Goal: Information Seeking & Learning: Learn about a topic

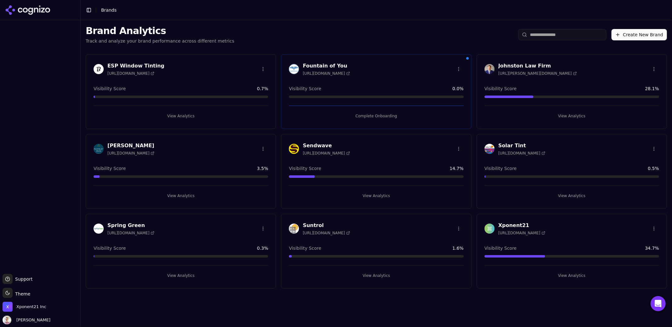
click at [186, 229] on div "Spring Green [URL][DOMAIN_NAME]" at bounding box center [181, 228] width 174 height 14
click at [196, 234] on div "Spring Green [URL][DOMAIN_NAME]" at bounding box center [181, 228] width 174 height 14
click at [197, 234] on div "Spring Green [URL][DOMAIN_NAME]" at bounding box center [181, 228] width 174 height 14
click at [129, 225] on h3 "Spring Green" at bounding box center [130, 225] width 47 height 8
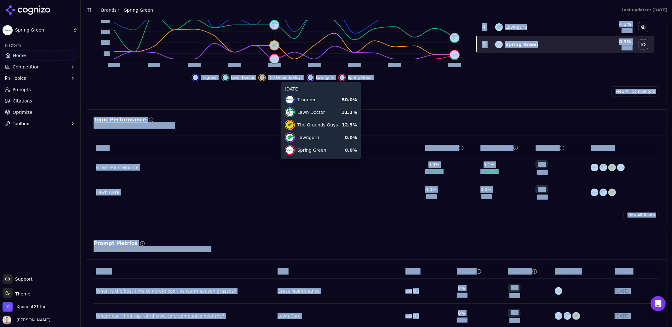
scroll to position [259, 0]
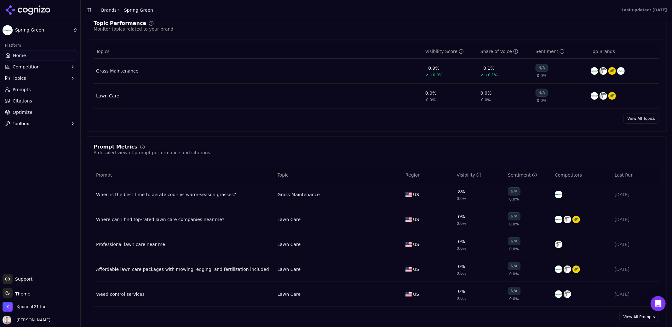
click at [32, 232] on div "Platform Home Competition Topics Prompts Citations Optimize Toolbox" at bounding box center [40, 154] width 80 height 233
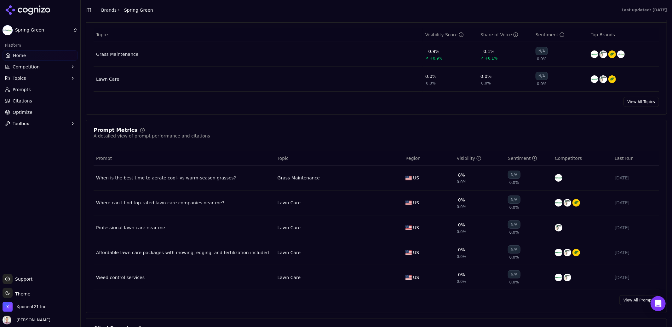
scroll to position [285, 0]
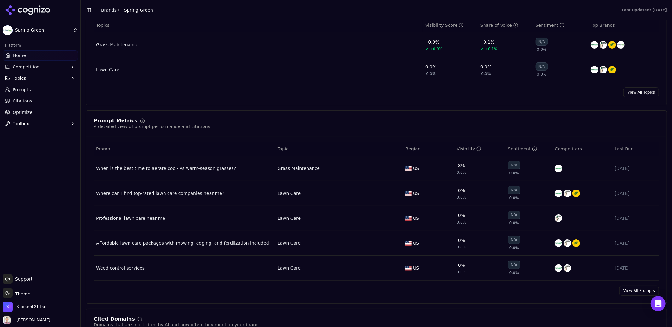
click at [634, 293] on link "View All Prompts" at bounding box center [639, 290] width 40 height 10
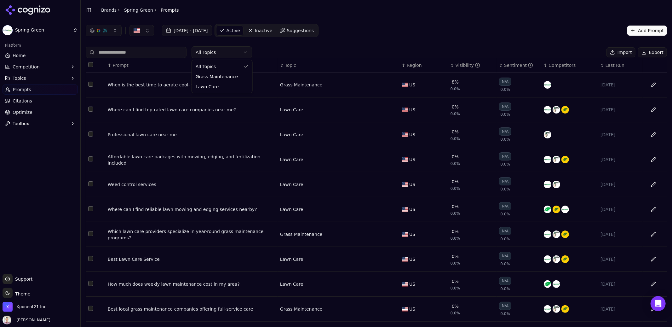
click at [245, 56] on html "Spring Green Platform Home Competition Topics Prompts Citations Optimize Toolbo…" at bounding box center [336, 163] width 672 height 327
click at [263, 54] on html "Spring Green Platform Home Competition Topics Prompts Citations Optimize Toolbo…" at bounding box center [336, 163] width 672 height 327
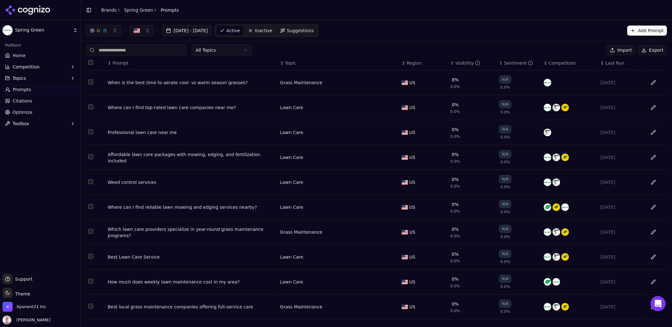
scroll to position [7, 0]
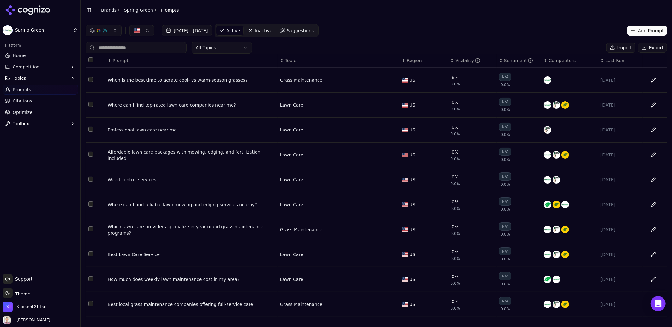
click at [62, 78] on button "Topics" at bounding box center [40, 78] width 75 height 10
click at [223, 74] on td "When is the best time to aerate cool- vs warm-season grasses?" at bounding box center [191, 80] width 172 height 25
click at [224, 77] on div "When is the best time to aerate cool- vs warm-season grasses?" at bounding box center [191, 80] width 167 height 6
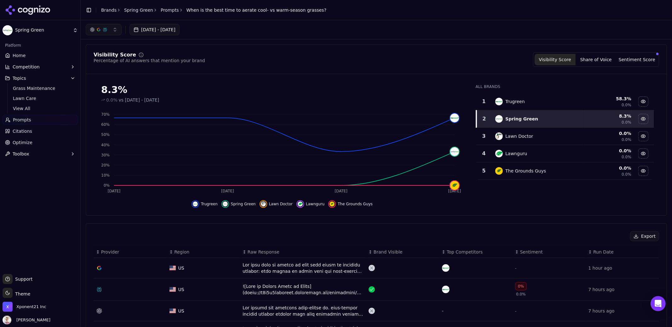
click at [50, 68] on button "Competition" at bounding box center [40, 67] width 75 height 10
click at [41, 77] on span "Metrics" at bounding box center [40, 77] width 55 height 6
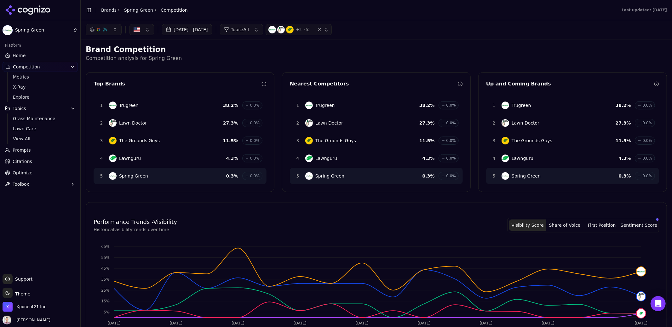
scroll to position [136, 0]
